Goal: Use online tool/utility: Utilize a website feature to perform a specific function

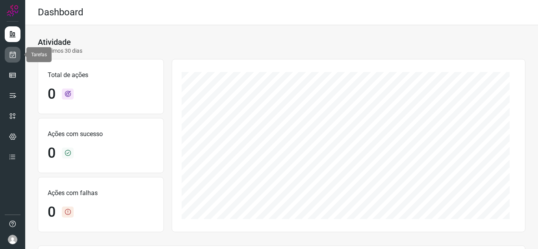
click at [12, 52] on icon at bounding box center [13, 55] width 8 height 8
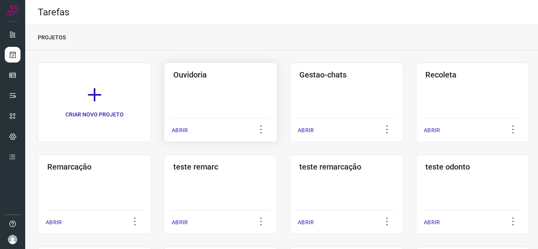
click at [176, 130] on p "ABRIR" at bounding box center [180, 130] width 16 height 8
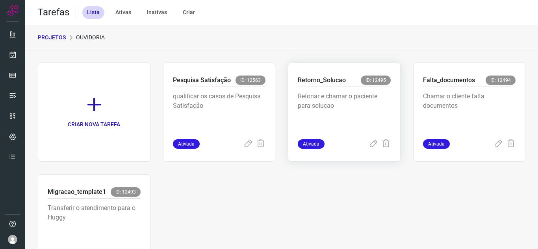
click at [359, 147] on div "Ativada" at bounding box center [344, 143] width 93 height 9
click at [369, 143] on icon at bounding box center [373, 143] width 9 height 9
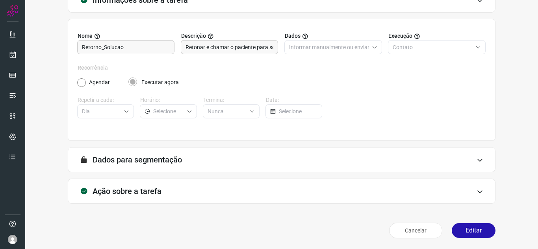
scroll to position [58, 0]
drag, startPoint x: 475, startPoint y: 232, endPoint x: 475, endPoint y: 217, distance: 14.2
click at [475, 232] on button "Editar" at bounding box center [474, 230] width 44 height 15
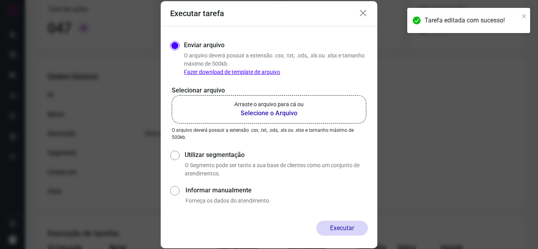
scroll to position [98, 0]
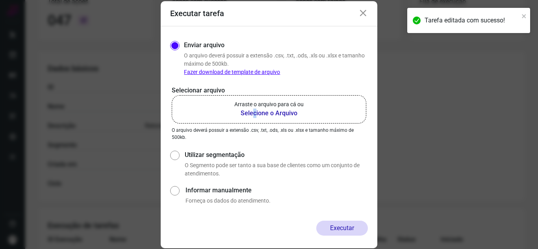
click at [254, 114] on b "Selecione o Arquivo" at bounding box center [268, 113] width 69 height 9
click at [217, 106] on label "Arraste o arquivo para cá ou Selecione o Arquivo" at bounding box center [269, 109] width 195 height 28
click at [0, 0] on input "Arraste o arquivo para cá ou Selecione o Arquivo" at bounding box center [0, 0] width 0 height 0
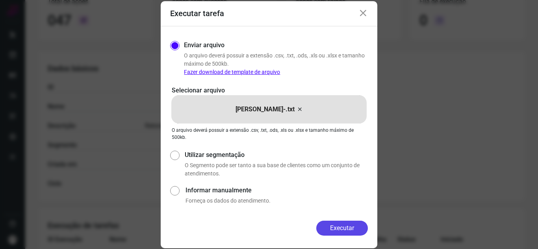
click at [352, 223] on button "Executar" at bounding box center [342, 228] width 52 height 15
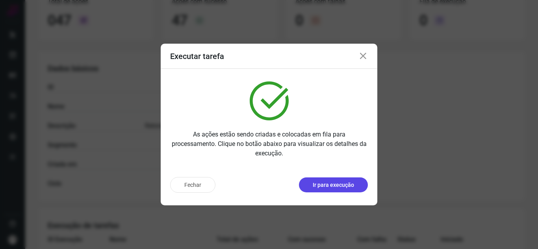
click at [334, 183] on p "Ir para execução" at bounding box center [333, 185] width 41 height 8
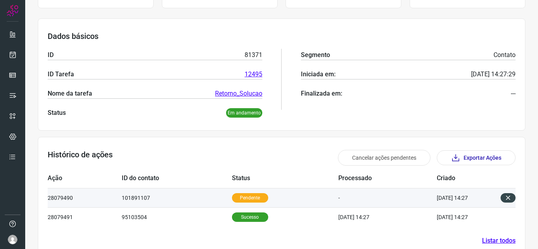
click at [254, 204] on td "Pendente" at bounding box center [285, 197] width 107 height 19
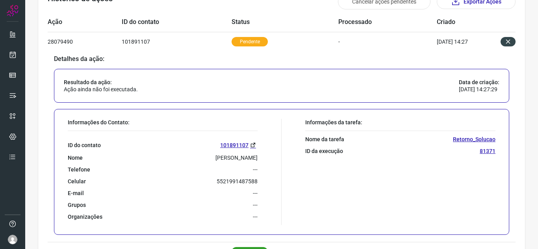
scroll to position [306, 0]
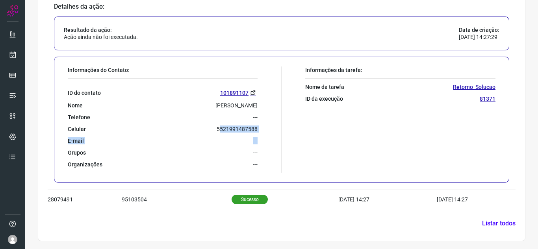
drag, startPoint x: 217, startPoint y: 130, endPoint x: 267, endPoint y: 137, distance: 50.6
click at [267, 137] on div "Informações do Contato: ID do contato 101891107 Nome Valeria Dos Santos Teixeir…" at bounding box center [173, 120] width 218 height 106
click at [319, 156] on div "Informações da tarefa: Nome da tarefa Retorno_Solucao ID da execução 81371" at bounding box center [391, 120] width 218 height 106
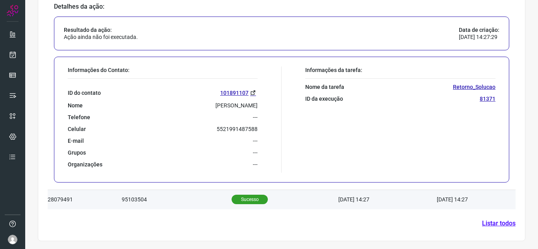
click at [338, 204] on td "[DATE] 14:27" at bounding box center [387, 199] width 98 height 19
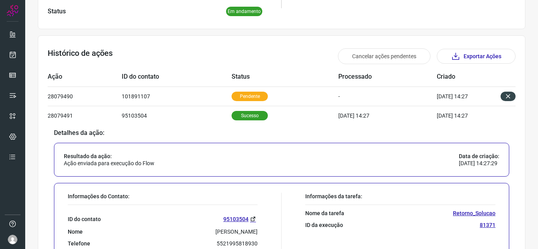
scroll to position [188, 0]
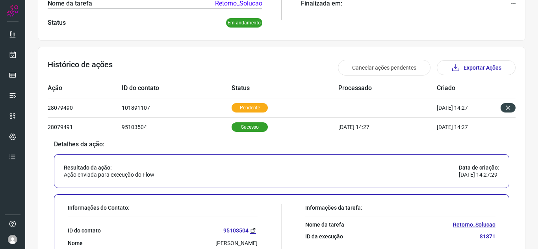
click at [161, 184] on div "Resultado da ação: Ação enviada para execução do Flow Data de criação: 19/08/20…" at bounding box center [281, 171] width 455 height 34
click at [200, 177] on div "Resultado da ação: Ação enviada para execução do Flow Data de criação: 19/08/20…" at bounding box center [281, 171] width 455 height 34
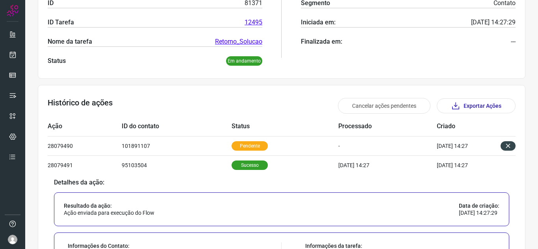
scroll to position [109, 0]
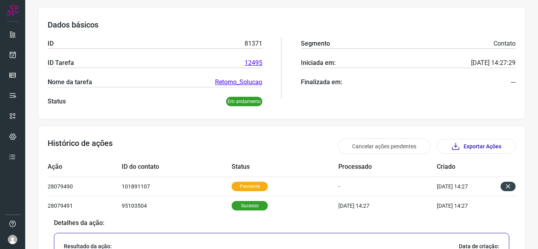
click at [317, 175] on td "Status" at bounding box center [285, 167] width 107 height 19
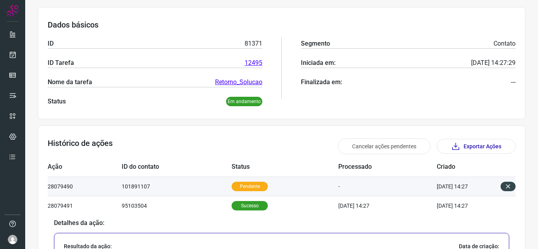
drag, startPoint x: 205, startPoint y: 182, endPoint x: 250, endPoint y: 186, distance: 45.1
click at [238, 196] on tr "28079490 101891107 Pendente - 19/08/25 14:27" at bounding box center [282, 205] width 468 height 19
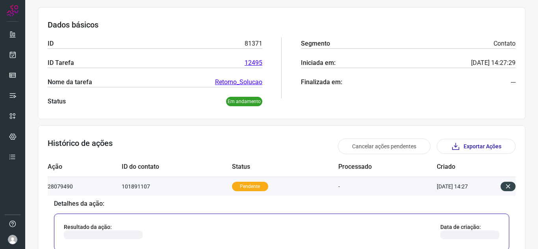
click at [250, 186] on p "Pendente" at bounding box center [250, 186] width 36 height 9
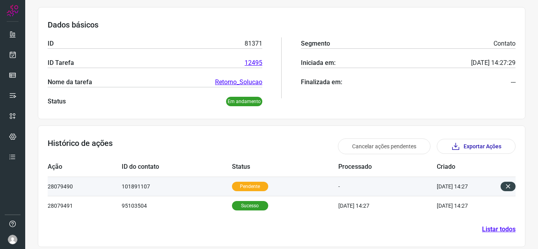
click at [250, 186] on p "Pendente" at bounding box center [250, 186] width 36 height 9
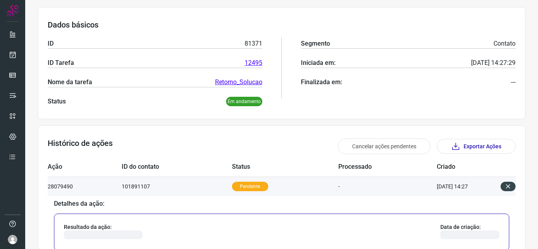
click at [250, 186] on p "Pendente" at bounding box center [250, 186] width 36 height 9
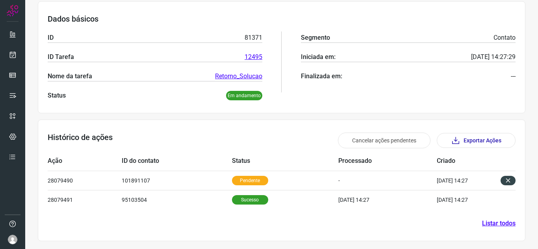
scroll to position [0, 0]
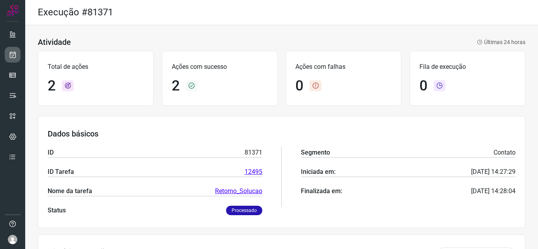
click at [14, 53] on icon at bounding box center [13, 55] width 8 height 8
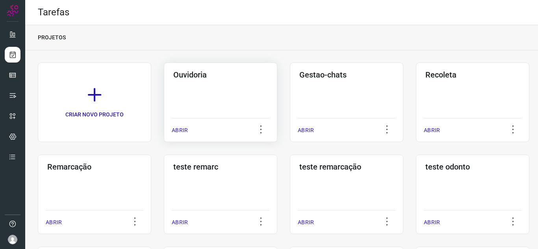
click at [183, 126] on div "ABRIR" at bounding box center [221, 128] width 98 height 20
click at [180, 134] on p "ABRIR" at bounding box center [180, 130] width 16 height 8
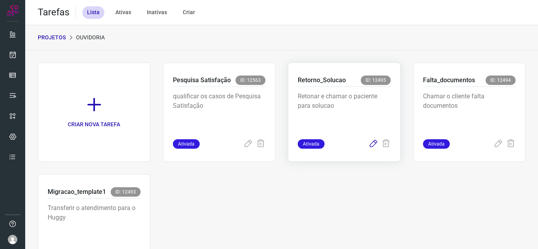
click at [369, 144] on icon at bounding box center [373, 143] width 9 height 9
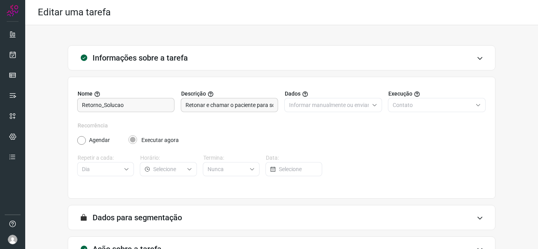
scroll to position [58, 0]
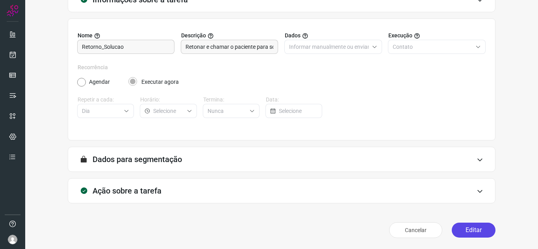
click at [466, 230] on button "Editar" at bounding box center [474, 230] width 44 height 15
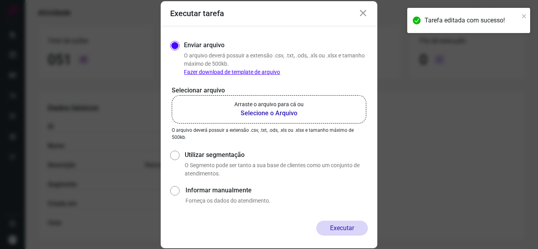
click at [219, 122] on label "Arraste o arquivo para cá ou Selecione o Arquivo" at bounding box center [269, 109] width 195 height 28
click at [0, 0] on input "Arraste o arquivo para cá ou Selecione o Arquivo" at bounding box center [0, 0] width 0 height 0
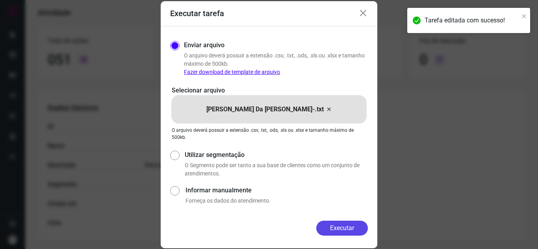
click at [330, 227] on button "Executar" at bounding box center [342, 228] width 52 height 15
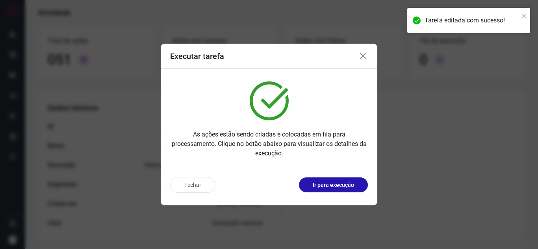
click at [351, 192] on button "Ir para execução" at bounding box center [333, 185] width 69 height 15
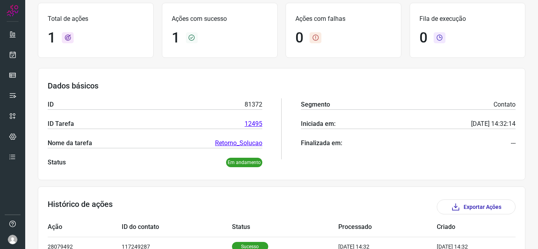
scroll to position [19, 0]
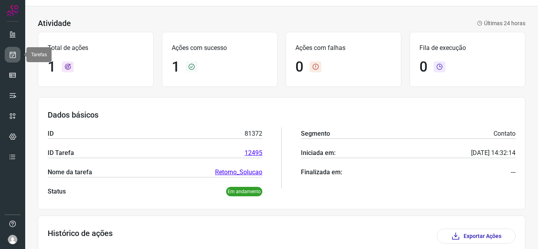
click at [13, 53] on icon at bounding box center [13, 55] width 8 height 8
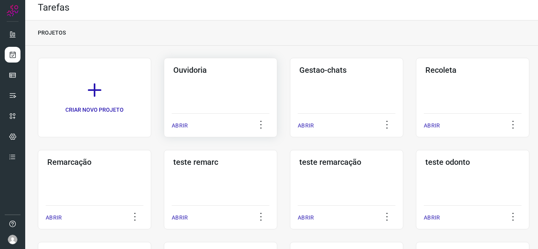
click at [179, 127] on p "ABRIR" at bounding box center [180, 126] width 16 height 8
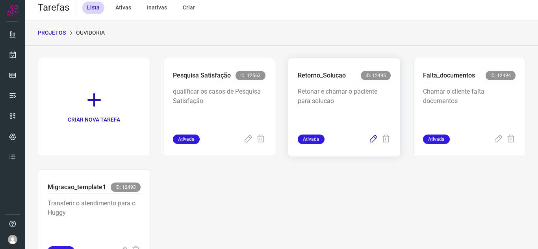
click at [369, 143] on icon at bounding box center [373, 139] width 9 height 9
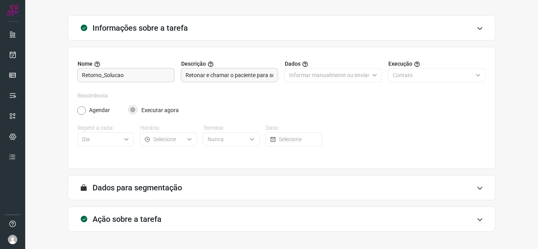
scroll to position [58, 0]
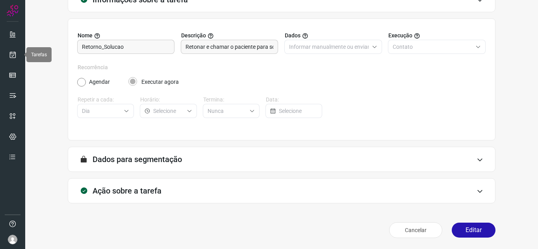
drag, startPoint x: 9, startPoint y: 59, endPoint x: 38, endPoint y: 61, distance: 29.2
click at [9, 59] on link at bounding box center [13, 55] width 16 height 16
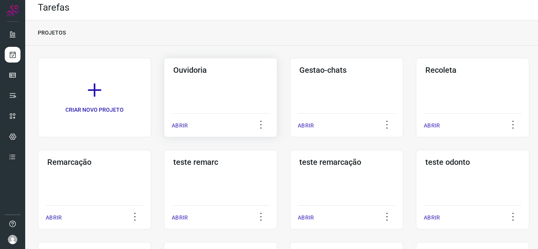
click at [181, 124] on p "ABRIR" at bounding box center [180, 126] width 16 height 8
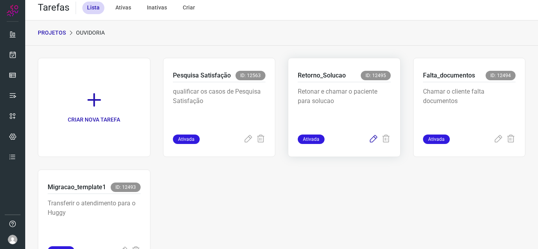
click at [372, 139] on icon at bounding box center [373, 139] width 9 height 9
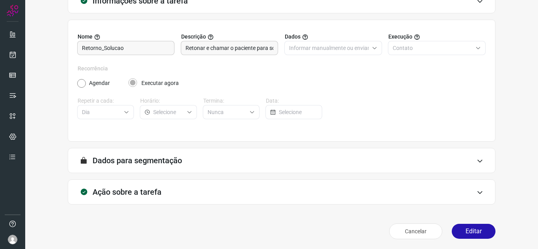
scroll to position [58, 0]
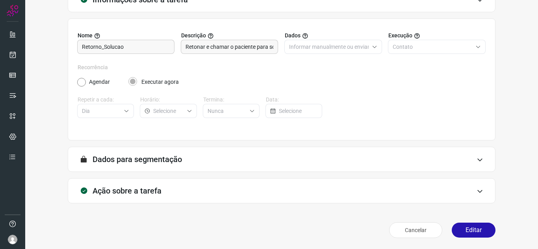
click at [458, 222] on div "Cancelar Editar" at bounding box center [282, 230] width 428 height 22
drag, startPoint x: 458, startPoint y: 224, endPoint x: 458, endPoint y: 207, distance: 16.6
click at [459, 224] on button "Editar" at bounding box center [474, 230] width 44 height 15
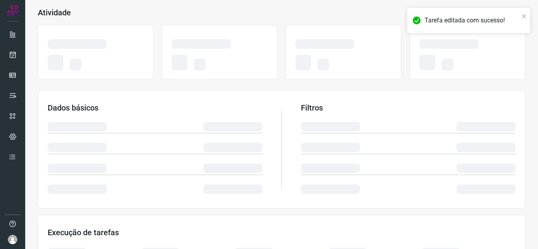
scroll to position [172, 0]
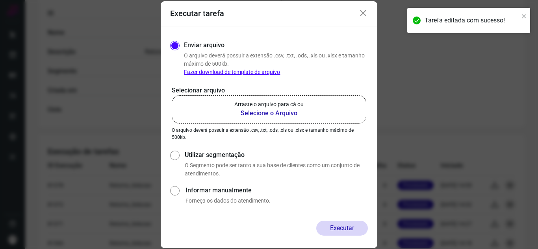
drag, startPoint x: 293, startPoint y: 128, endPoint x: 295, endPoint y: 124, distance: 4.1
click at [294, 126] on div "Selecionar arquivo Arraste o arquivo para cá ou Selecione o Arquivo Arraste o a…" at bounding box center [269, 113] width 198 height 55
click at [294, 120] on label "Arraste o arquivo para cá ou Selecione o Arquivo" at bounding box center [269, 109] width 195 height 28
click at [0, 0] on input "Arraste o arquivo para cá ou Selecione o Arquivo" at bounding box center [0, 0] width 0 height 0
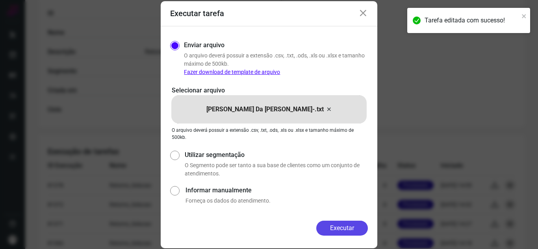
click at [353, 226] on button "Executar" at bounding box center [342, 228] width 52 height 15
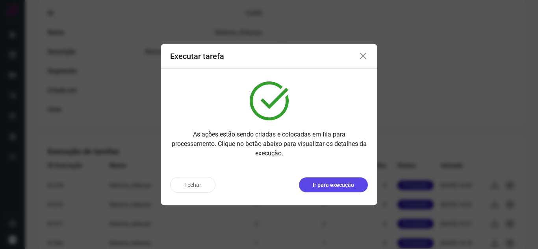
click at [343, 186] on p "Ir para execução" at bounding box center [333, 185] width 41 height 8
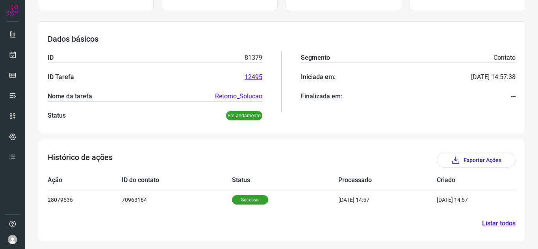
scroll to position [95, 0]
